Goal: Transaction & Acquisition: Purchase product/service

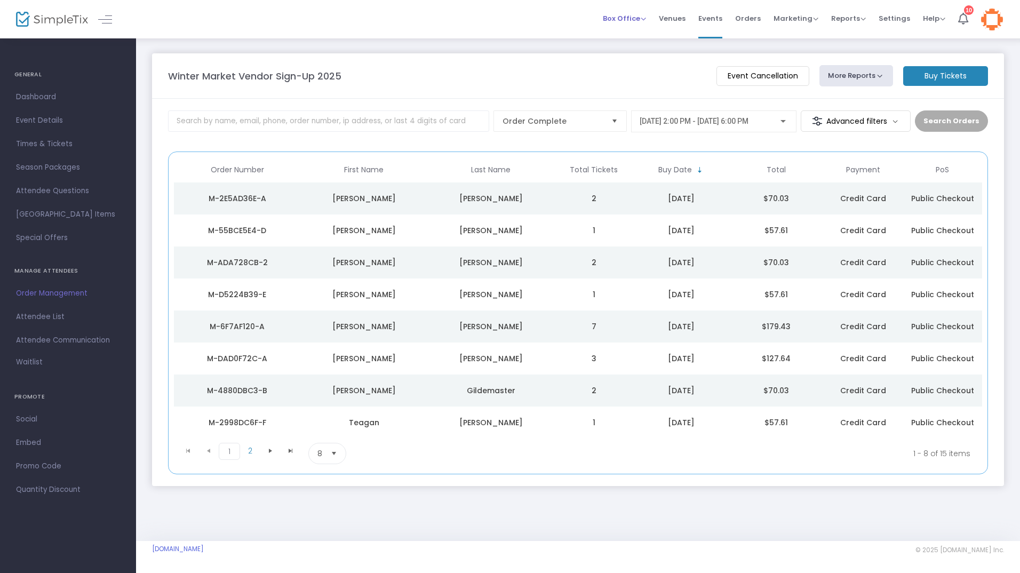
click at [624, 22] on span "Box Office" at bounding box center [624, 18] width 43 height 10
click at [641, 43] on li "Sell Tickets" at bounding box center [641, 36] width 76 height 21
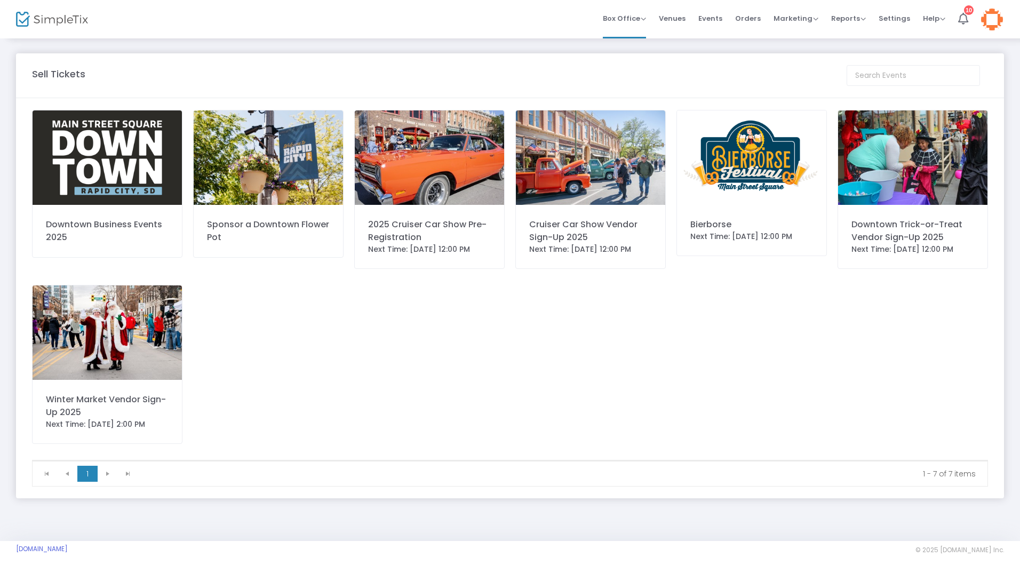
click at [112, 378] on img at bounding box center [107, 332] width 149 height 94
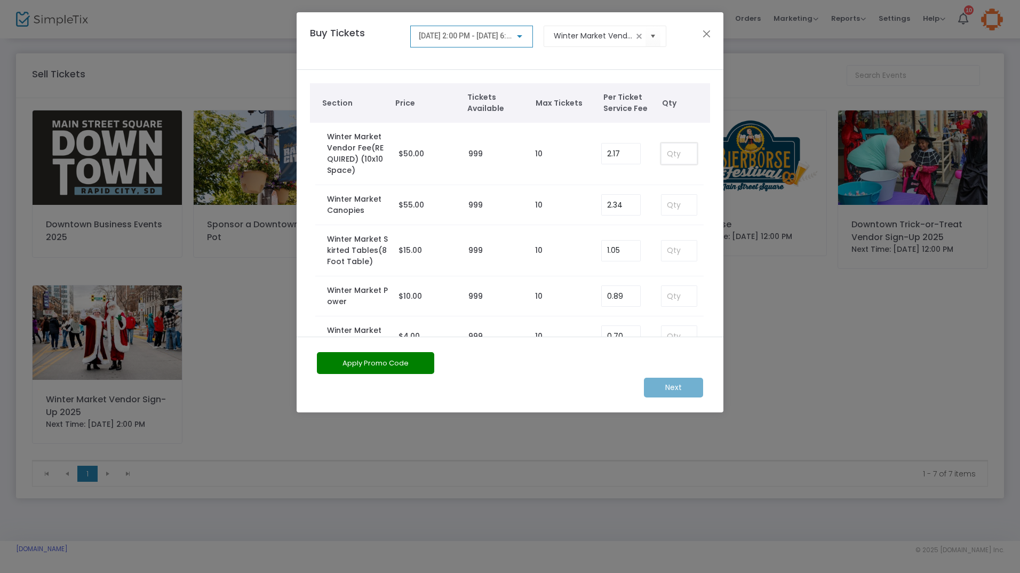
click at [676, 148] on input at bounding box center [679, 154] width 35 height 20
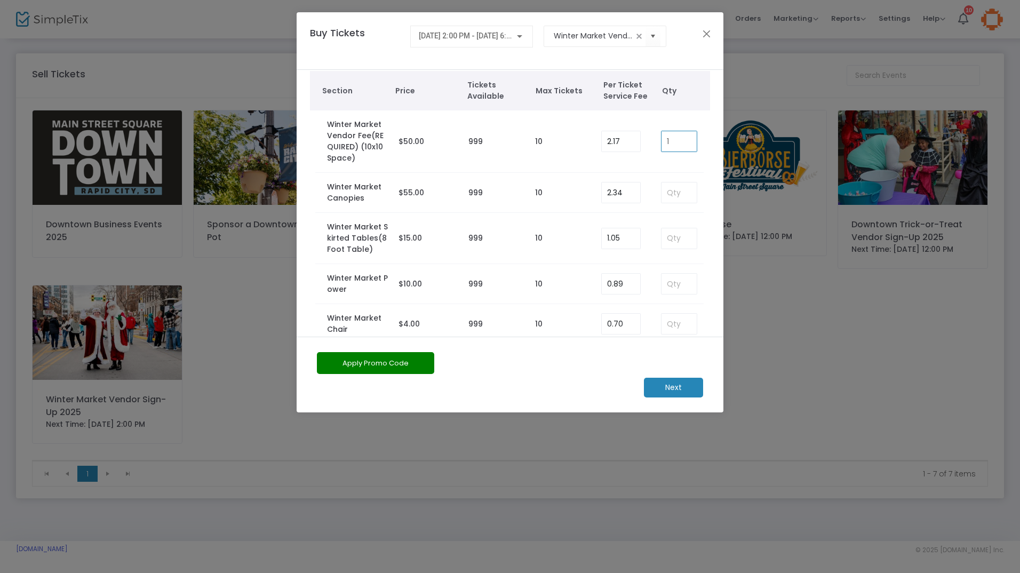
scroll to position [33, 0]
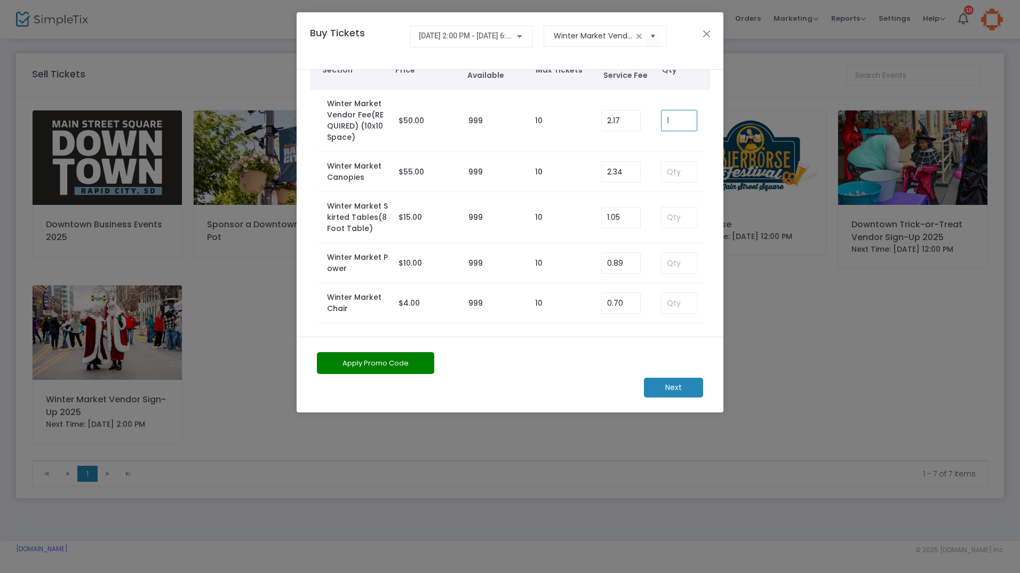
type input "1"
click at [372, 356] on button "Apply Promo Code" at bounding box center [375, 363] width 117 height 22
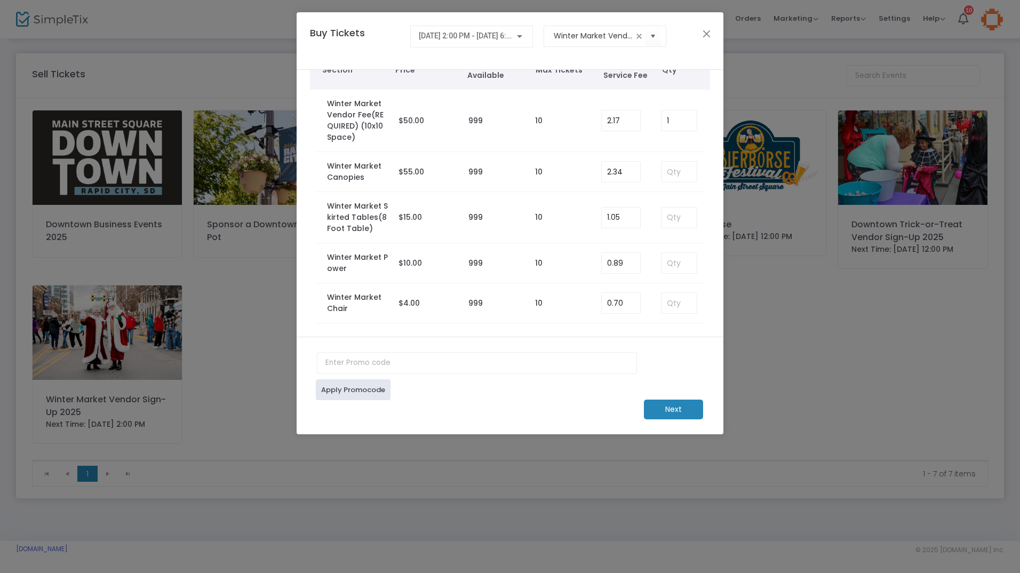
click at [684, 407] on m-button "Next" at bounding box center [673, 410] width 59 height 20
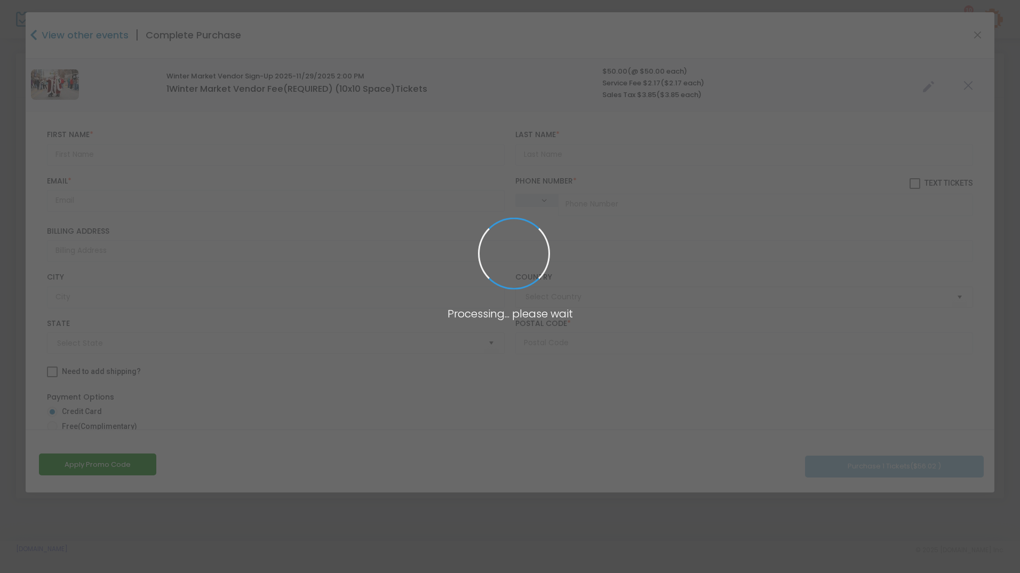
type input "United States"
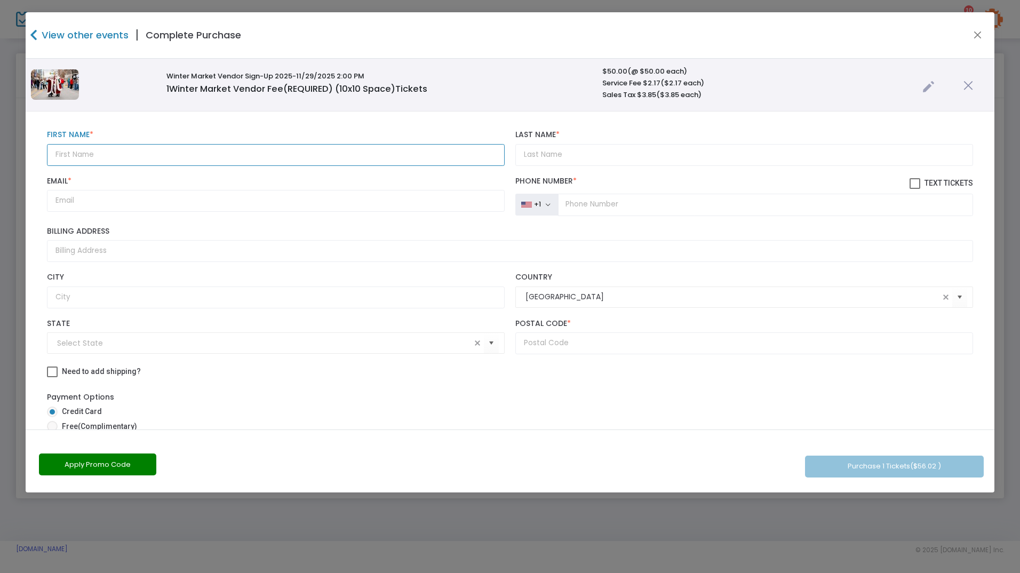
click at [193, 156] on input "text" at bounding box center [276, 155] width 458 height 22
type input "Lorrie"
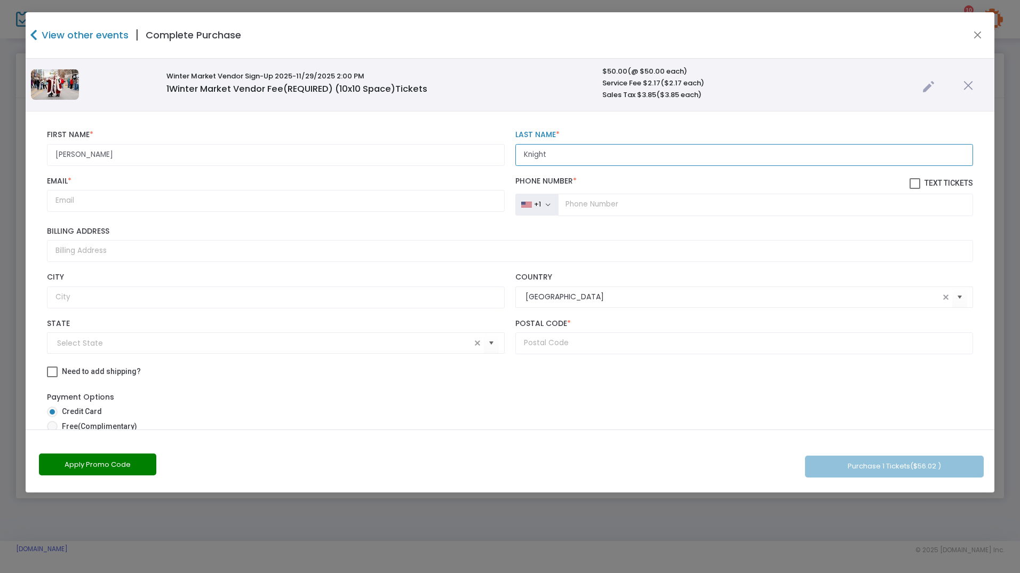
type input "Knight"
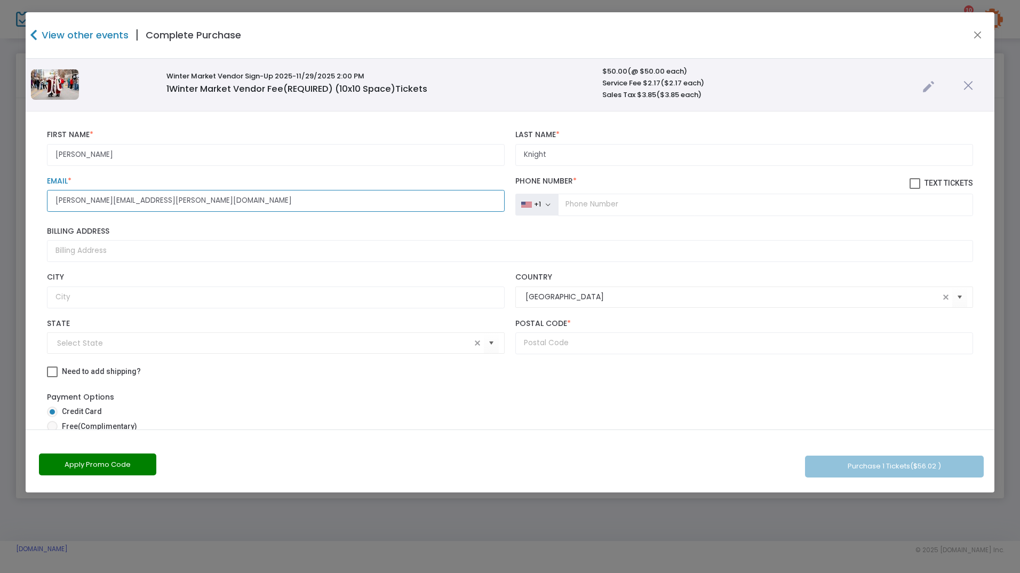
type input "lorrie.knight@rcgov.org"
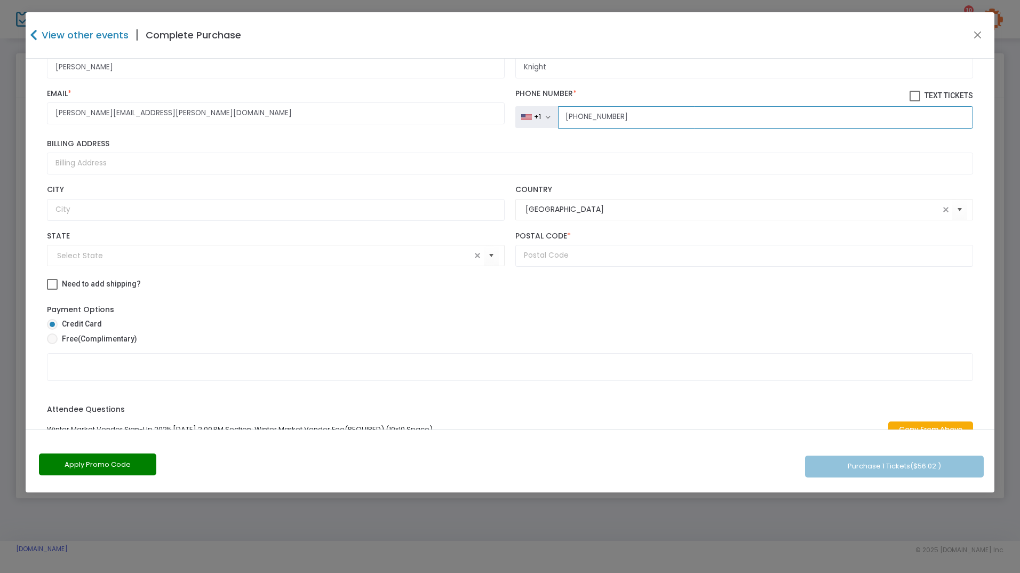
scroll to position [107, 0]
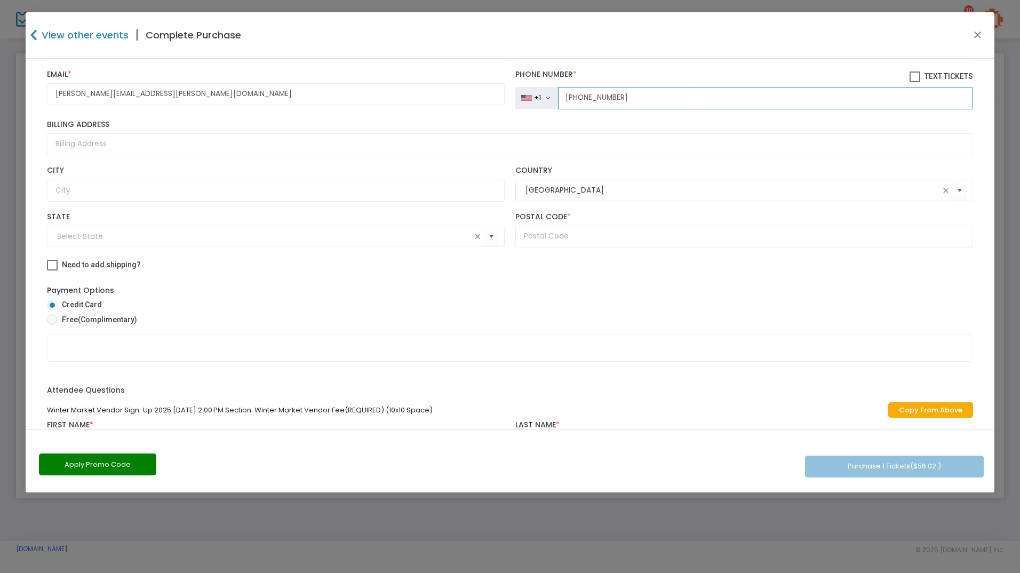
type input "(605) 394-4154"
click at [82, 321] on span "(Complimentary)" at bounding box center [107, 319] width 59 height 9
click at [52, 325] on input "Free (Complimentary)" at bounding box center [52, 325] width 1 height 1
radio input "true"
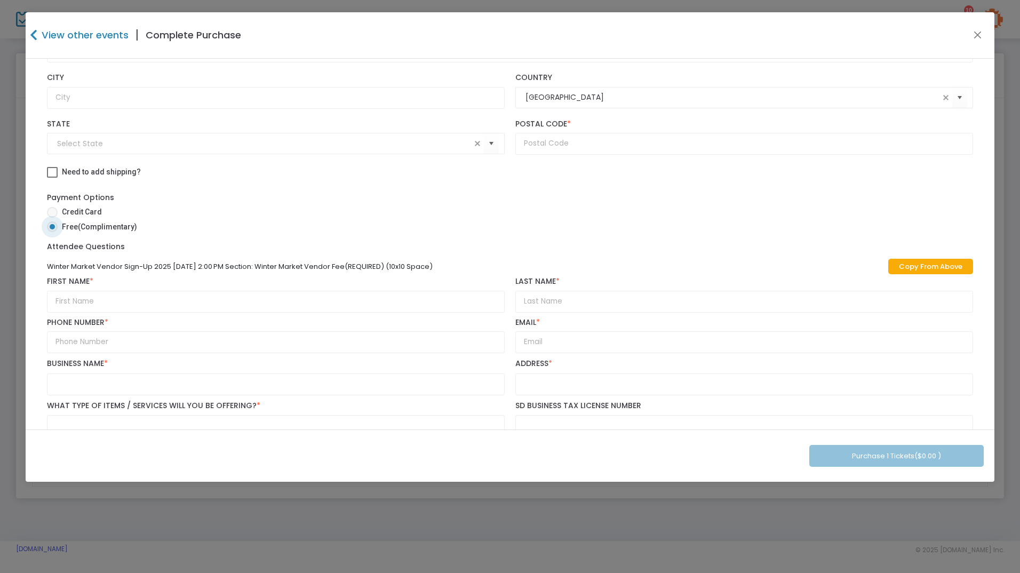
scroll to position [226, 0]
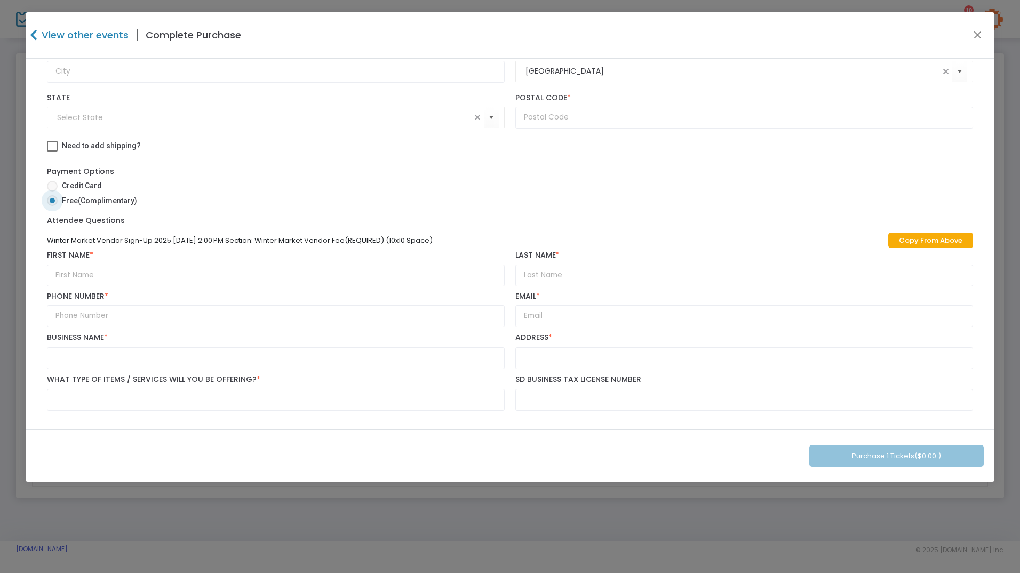
click at [931, 242] on link "Copy From Above" at bounding box center [930, 240] width 85 height 15
click at [197, 344] on div "Business Name *" at bounding box center [276, 350] width 468 height 36
click at [197, 349] on input "text" at bounding box center [276, 358] width 458 height 22
type input "Sister Cities"
click at [610, 362] on input "text" at bounding box center [744, 358] width 458 height 22
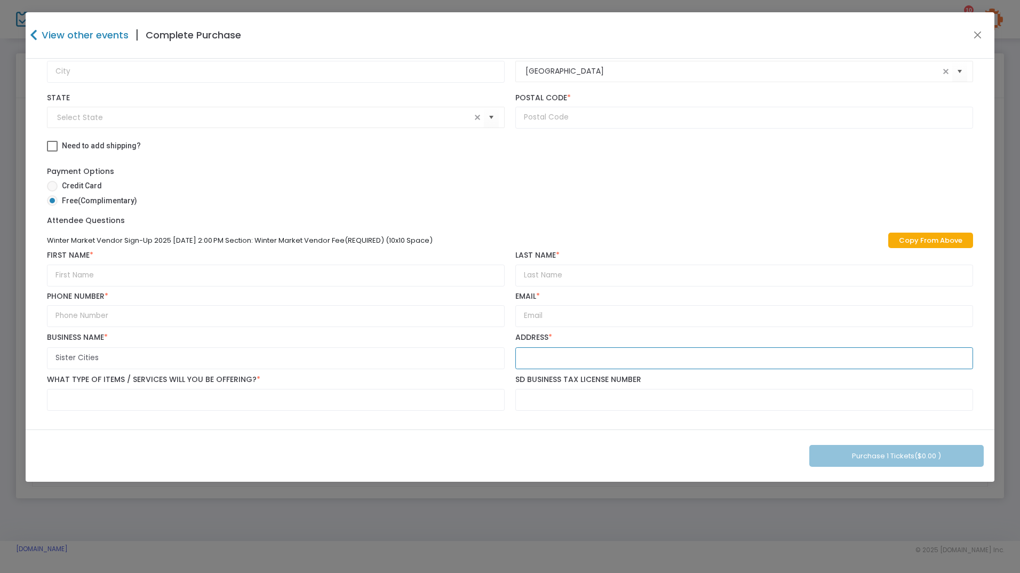
type input "611 Saint Joseph Street"
click at [650, 407] on input "text" at bounding box center [744, 400] width 458 height 22
click at [346, 393] on input "text" at bounding box center [276, 400] width 458 height 22
type input "Information"
click at [685, 368] on input "611 Saint Joseph Street" at bounding box center [744, 358] width 458 height 22
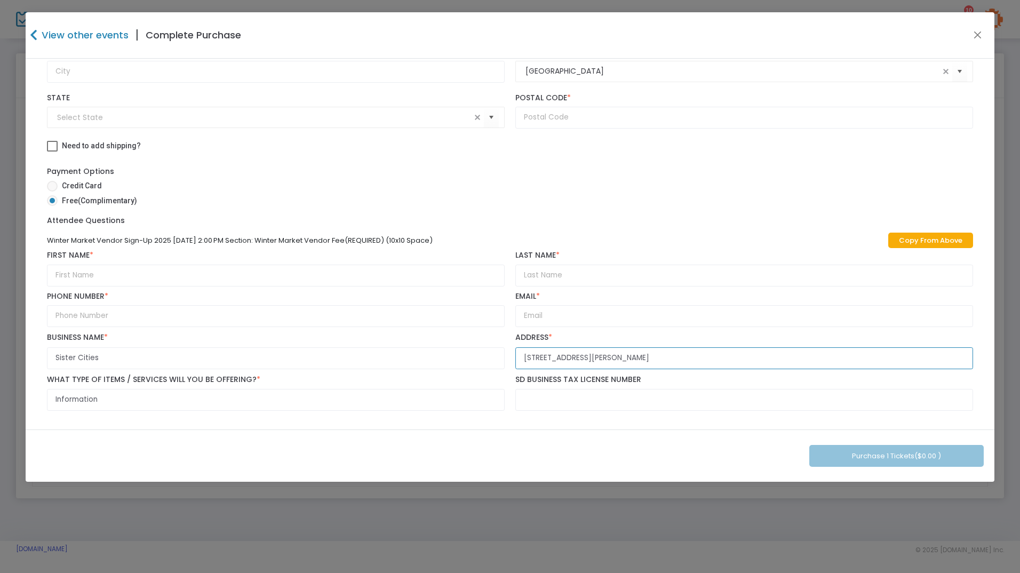
click at [668, 359] on input "611 Saint Joseph Street" at bounding box center [744, 358] width 458 height 22
click at [567, 358] on input "611 Saint Joseph Street" at bounding box center [744, 358] width 458 height 22
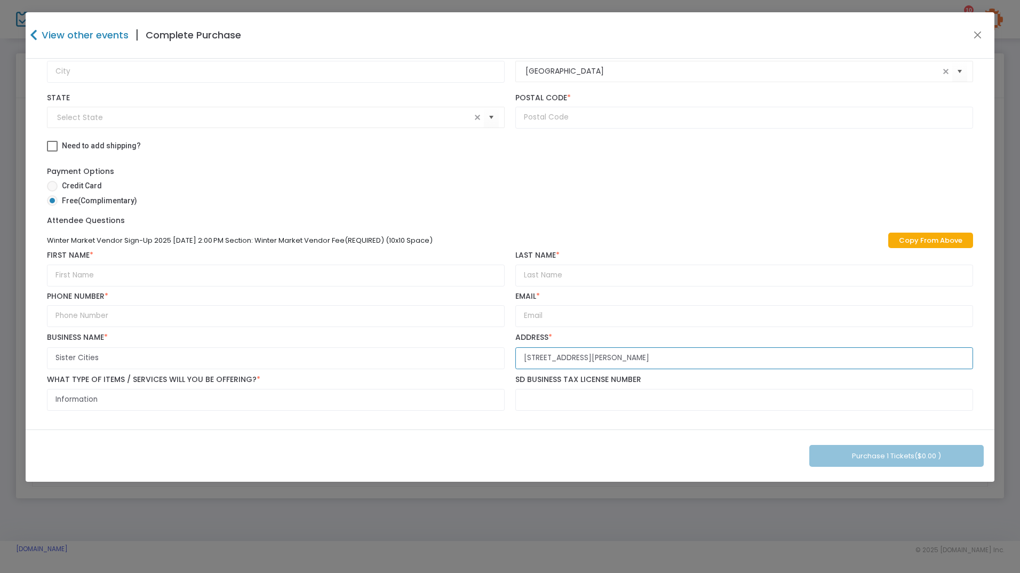
click at [567, 358] on input "611 Saint Joseph Street" at bounding box center [744, 358] width 458 height 22
click at [566, 359] on input "611 Saint Joseph Street" at bounding box center [744, 358] width 458 height 22
type input "300 6th street"
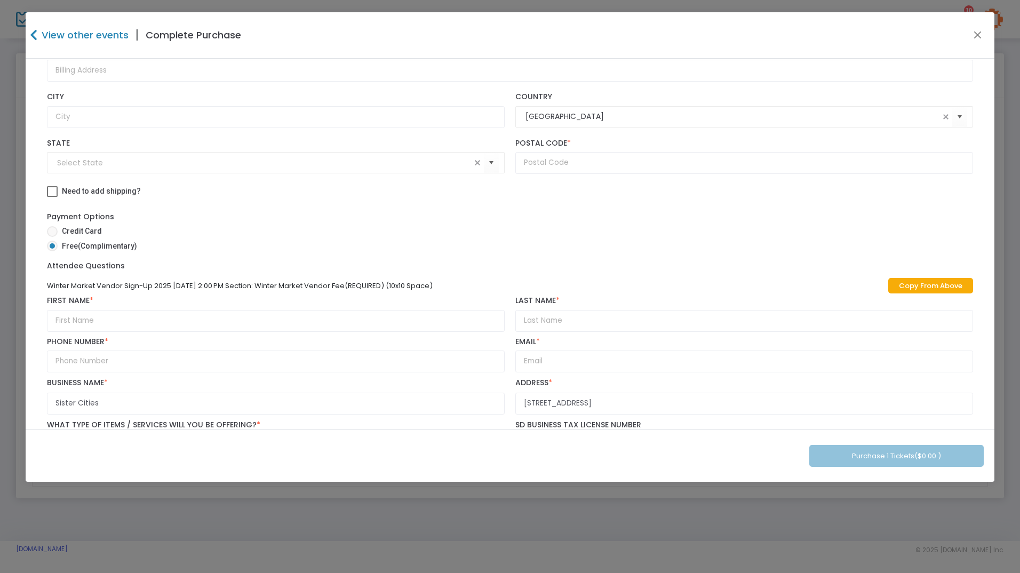
scroll to position [119, 0]
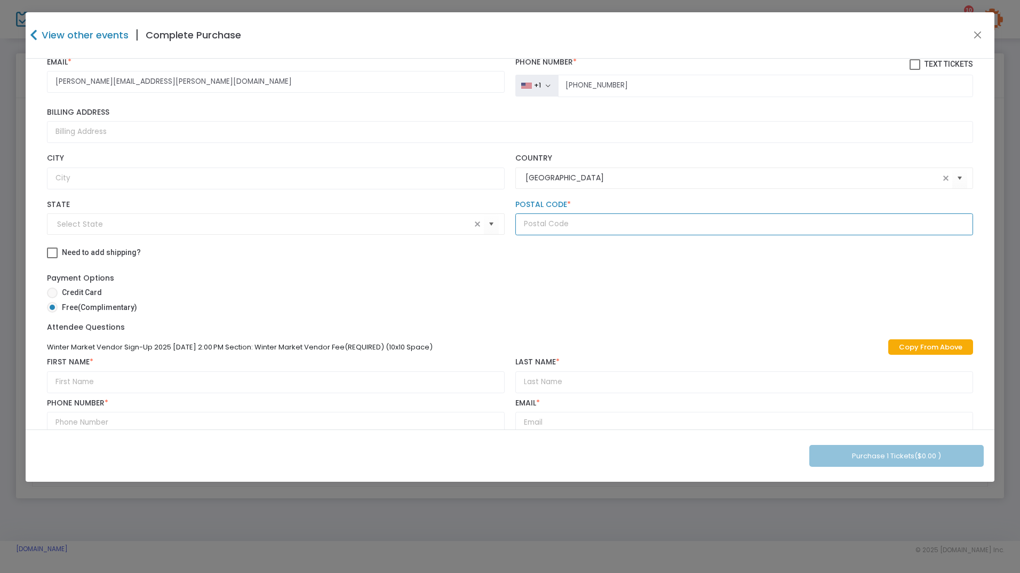
click at [539, 219] on input "text" at bounding box center [744, 224] width 458 height 22
type input "57701"
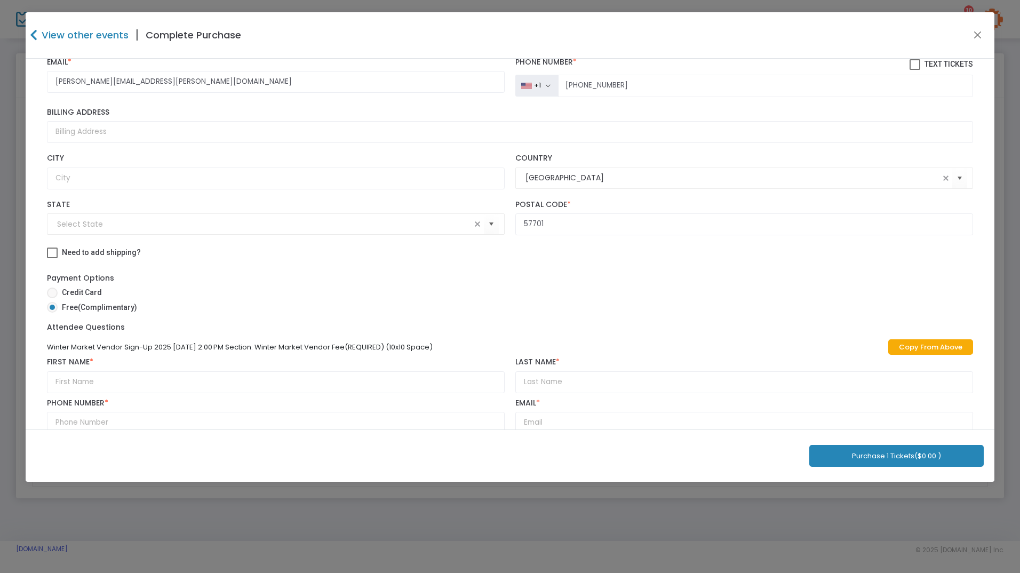
drag, startPoint x: 777, startPoint y: 308, endPoint x: 775, endPoint y: 322, distance: 14.7
click at [776, 310] on label "Free (Complimentary)" at bounding box center [506, 307] width 918 height 11
click at [52, 313] on input "Free (Complimentary)" at bounding box center [52, 313] width 1 height 1
click at [878, 451] on button "Purchase 1 Tickets ($0.00 )" at bounding box center [896, 456] width 174 height 22
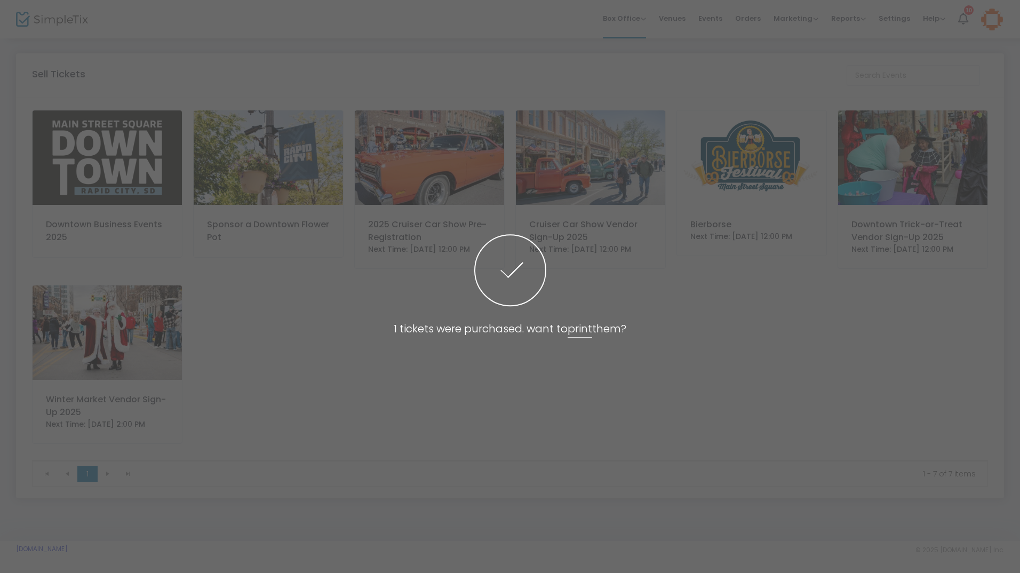
click at [712, 356] on span at bounding box center [510, 286] width 1020 height 573
